Goal: Task Accomplishment & Management: Manage account settings

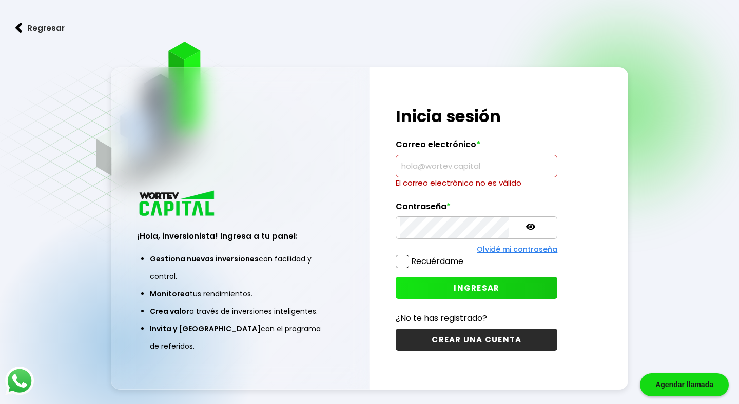
type input "[EMAIL_ADDRESS][DOMAIN_NAME]"
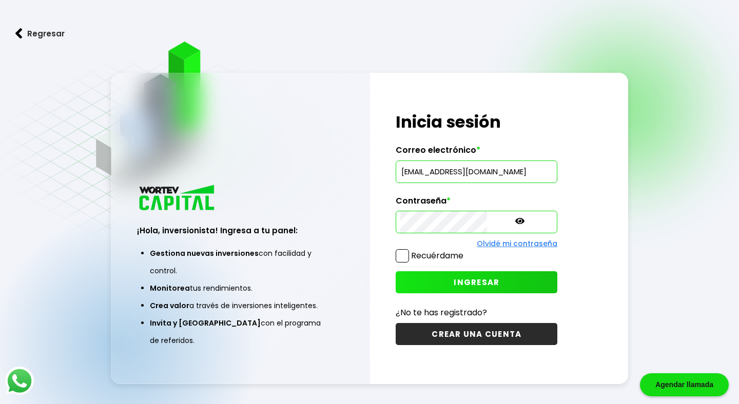
click at [409, 255] on label "Recuérdame" at bounding box center [429, 255] width 68 height 13
click at [465, 251] on input "Recuérdame" at bounding box center [465, 251] width 0 height 0
click at [480, 282] on button "INGRESAR" at bounding box center [476, 282] width 162 height 22
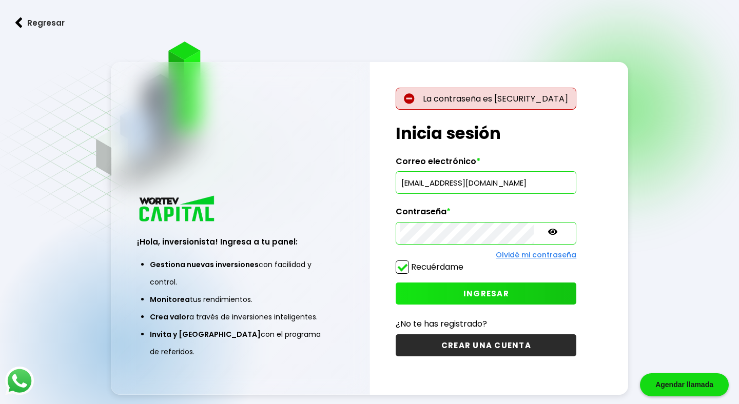
click at [501, 200] on div "La contraseña es [SECURITY_DATA] ¡Hola, inversionista! Ingresa tus credenciales…" at bounding box center [486, 228] width 232 height 333
click at [501, 199] on div "La contraseña es [SECURITY_DATA] ¡Hola, inversionista! Ingresa tus credenciales…" at bounding box center [486, 228] width 232 height 333
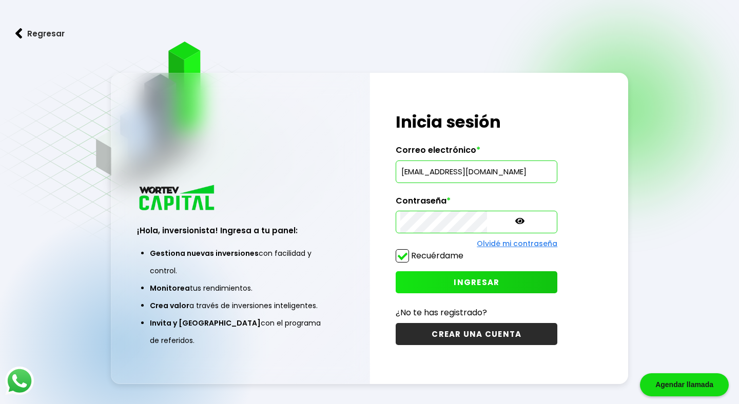
click at [492, 285] on button "INGRESAR" at bounding box center [476, 282] width 162 height 22
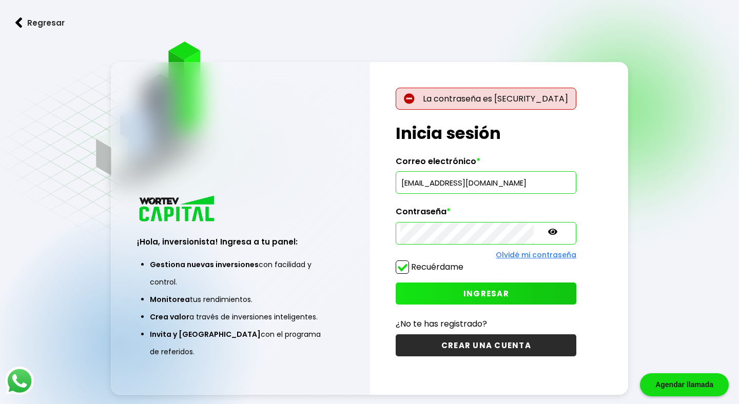
click at [480, 182] on input "[EMAIL_ADDRESS][DOMAIN_NAME]" at bounding box center [485, 183] width 171 height 22
click at [572, 280] on div "La contraseña es [SECURITY_DATA] ¡Hola, inversionista! Ingresa tus credenciales…" at bounding box center [486, 228] width 232 height 333
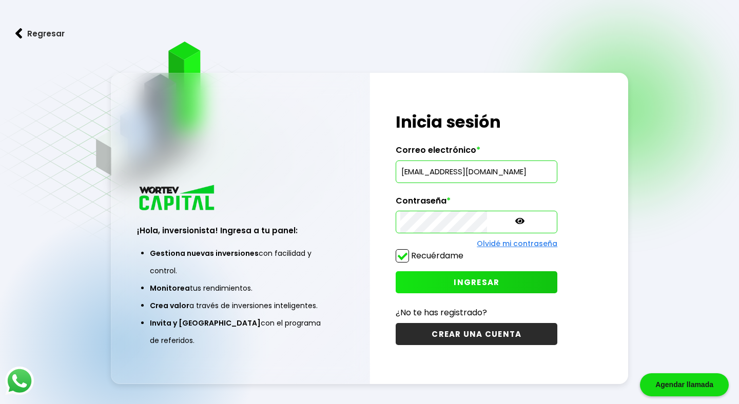
click at [407, 252] on span at bounding box center [401, 255] width 13 height 13
click at [465, 251] on input "Recuérdame" at bounding box center [465, 251] width 0 height 0
click at [515, 222] on icon at bounding box center [519, 221] width 9 height 6
click at [441, 288] on button "INGRESAR" at bounding box center [476, 282] width 162 height 22
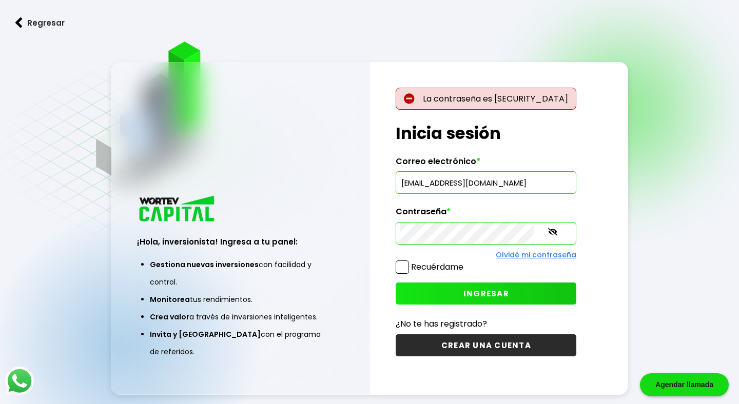
click at [477, 189] on input "[EMAIL_ADDRESS][DOMAIN_NAME]" at bounding box center [485, 183] width 171 height 22
click at [709, 201] on div "Regresar ¡Hola, inversionista! Ingresa a tu panel: Gestiona nuevas inversiones …" at bounding box center [369, 228] width 739 height 456
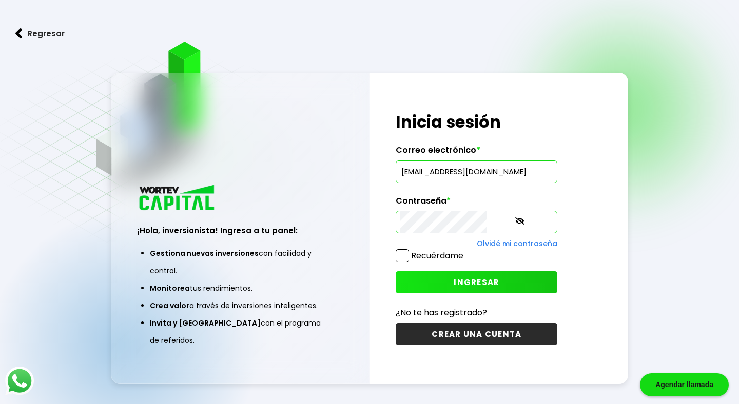
click at [512, 72] on div "Regresar ¡Hola, inversionista! Ingresa a tu panel: Gestiona nuevas inversiones …" at bounding box center [369, 228] width 739 height 456
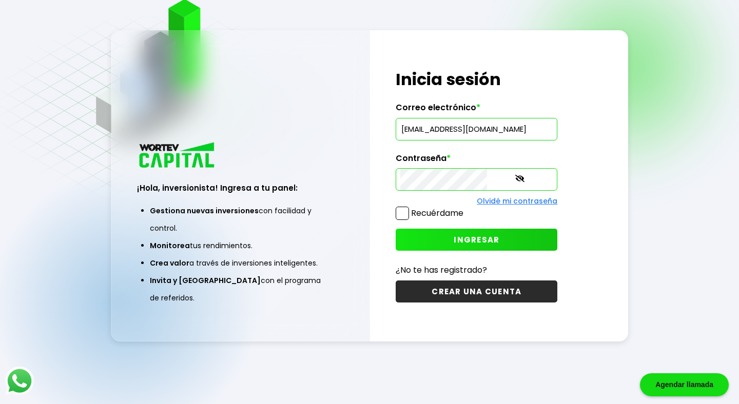
scroll to position [51, 0]
